Goal: Find contact information: Find contact information

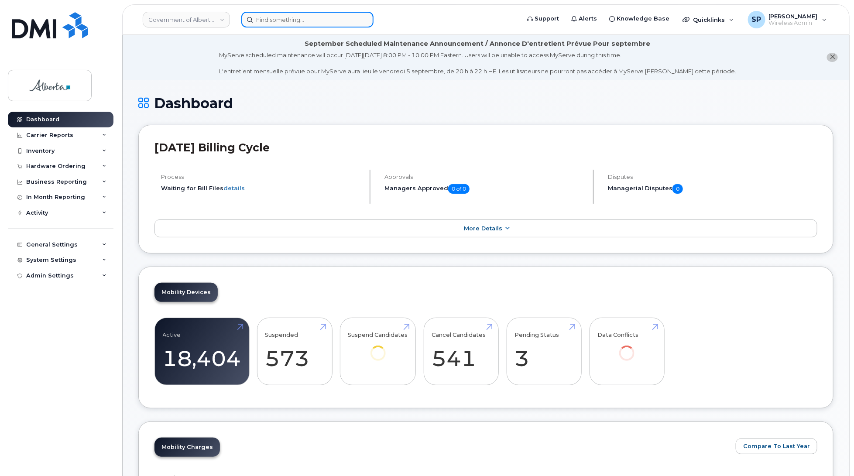
click at [295, 18] on input at bounding box center [307, 20] width 132 height 16
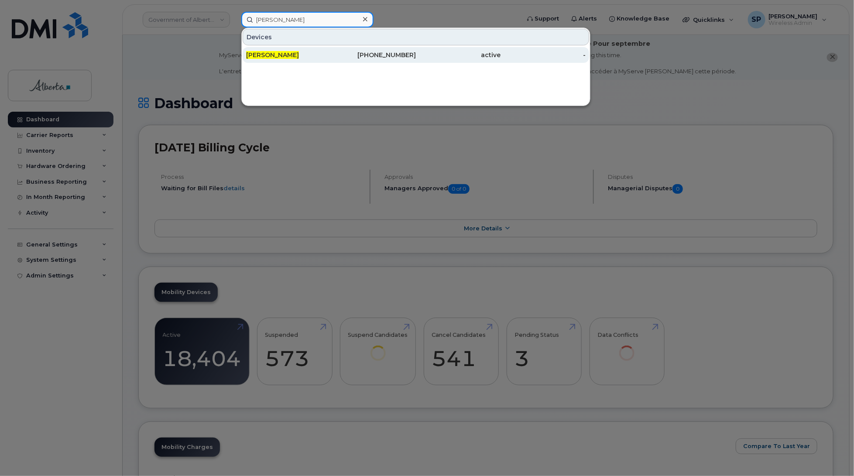
type input "[PERSON_NAME]"
click at [276, 51] on span "[PERSON_NAME]" at bounding box center [272, 55] width 53 height 8
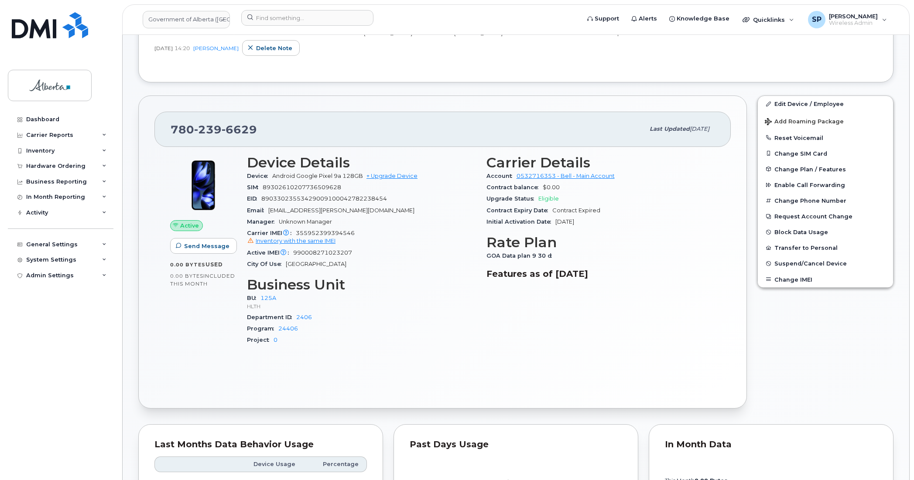
scroll to position [264, 0]
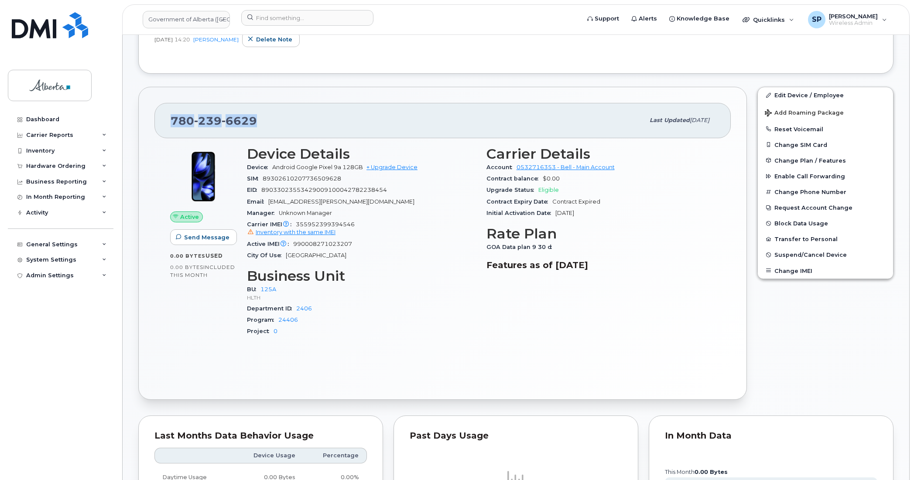
drag, startPoint x: 256, startPoint y: 118, endPoint x: 152, endPoint y: 124, distance: 104.0
click at [152, 124] on div "[PHONE_NUMBER] Last updated [DATE] Active Send Message 0.00 Bytes  used 0.00 By…" at bounding box center [442, 243] width 608 height 313
copy span "[PHONE_NUMBER]"
